Goal: Check status: Check status

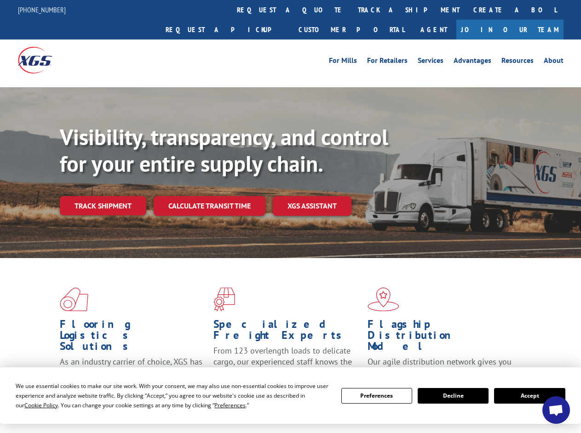
click at [290, 217] on div "Visibility, transparency, and control for your entire supply chain. Track shipm…" at bounding box center [320, 188] width 521 height 128
click at [32, 405] on span "Cookie Policy" at bounding box center [41, 406] width 34 height 8
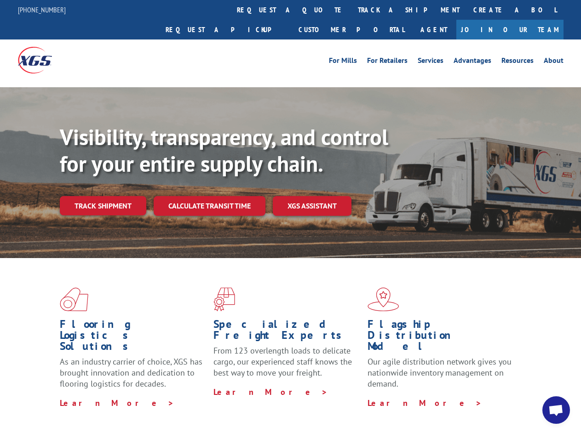
click at [221, 405] on div "Flooring Logistics Solutions As an industry carrier of choice, XGS has brought …" at bounding box center [290, 350] width 581 height 185
click at [376, 396] on div "Flooring Logistics Solutions As an industry carrier of choice, XGS has brought …" at bounding box center [290, 348] width 581 height 180
click at [453, 396] on div "Flooring Logistics Solutions As an industry carrier of choice, XGS has brought …" at bounding box center [290, 348] width 581 height 180
click at [529, 396] on div "Flooring Logistics Solutions As an industry carrier of choice, XGS has brought …" at bounding box center [290, 348] width 581 height 180
click at [290, 217] on div "Visibility, transparency, and control for your entire supply chain. Track shipm…" at bounding box center [320, 188] width 521 height 128
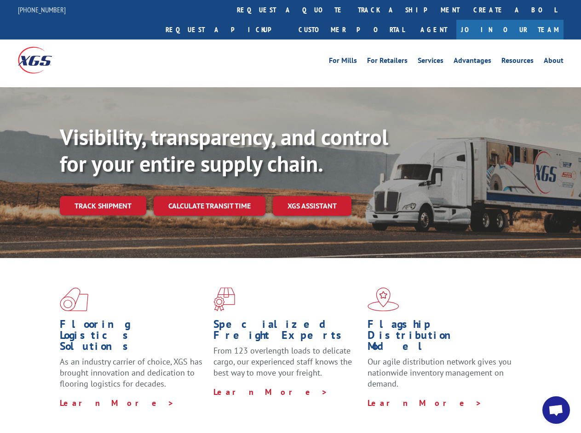
click at [351, 10] on link "track a shipment" at bounding box center [408, 10] width 115 height 20
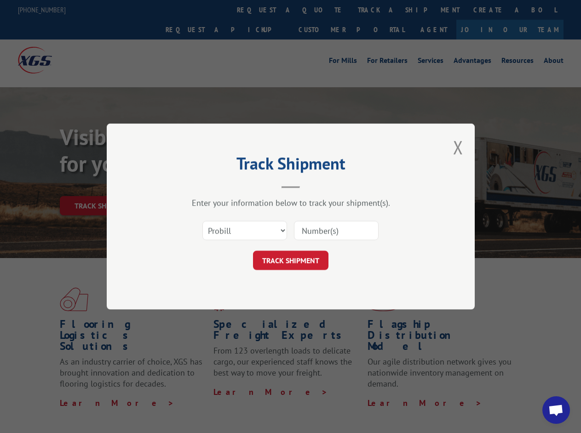
click at [321, 10] on div "Track Shipment Enter your information below to track your shipment(s). Select c…" at bounding box center [290, 216] width 581 height 433
click at [378, 10] on div "Track Shipment Enter your information below to track your shipment(s). Select c…" at bounding box center [290, 216] width 581 height 433
